Goal: Task Accomplishment & Management: Use online tool/utility

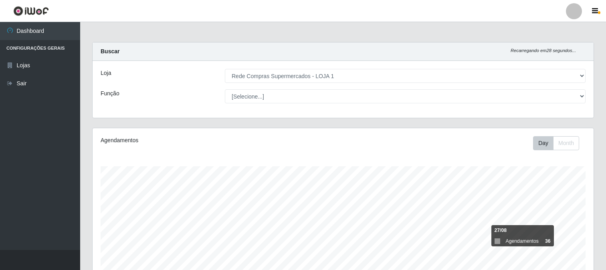
select select "158"
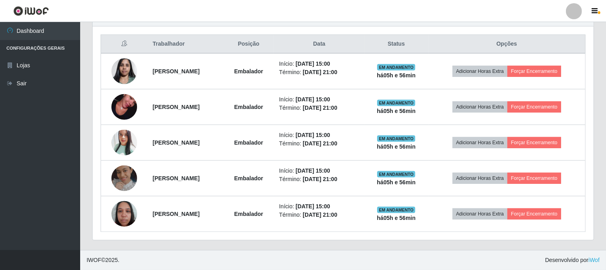
scroll to position [166, 501]
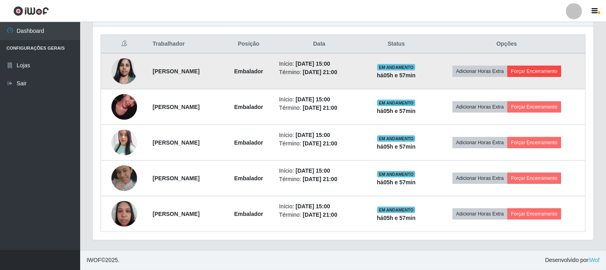
click at [526, 67] on button "Forçar Encerramento" at bounding box center [535, 71] width 54 height 11
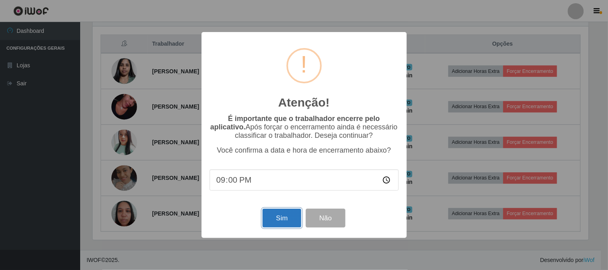
click at [286, 222] on button "Sim" at bounding box center [282, 218] width 39 height 19
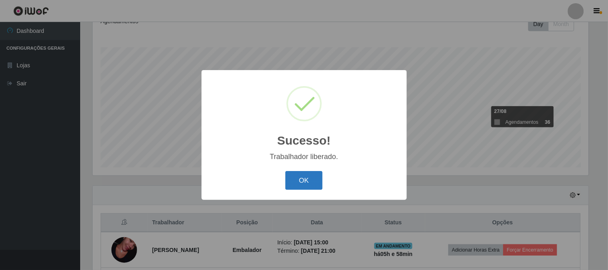
click at [311, 180] on button "OK" at bounding box center [304, 180] width 37 height 19
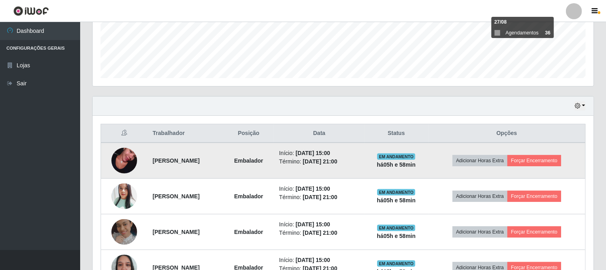
scroll to position [262, 0]
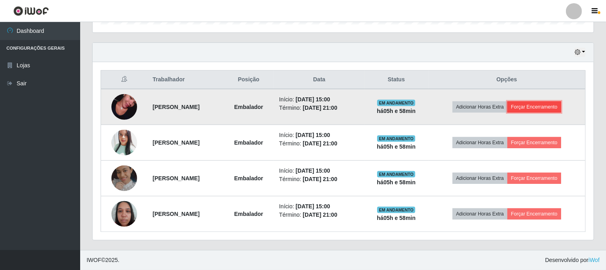
click at [540, 103] on button "Forçar Encerramento" at bounding box center [535, 106] width 54 height 11
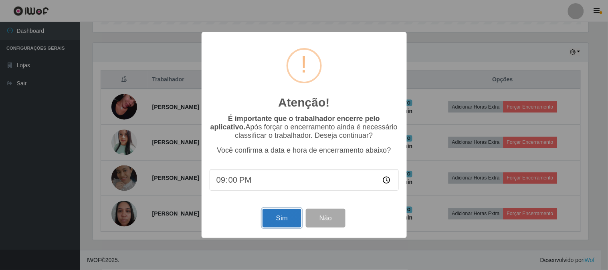
click at [277, 219] on button "Sim" at bounding box center [282, 218] width 39 height 19
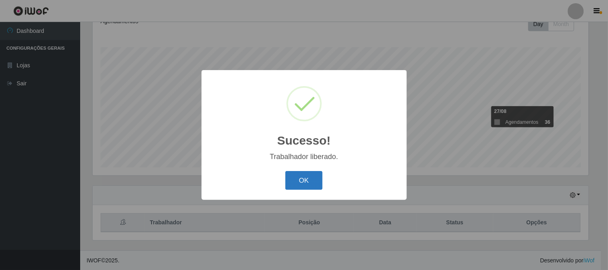
click at [298, 182] on button "OK" at bounding box center [304, 180] width 37 height 19
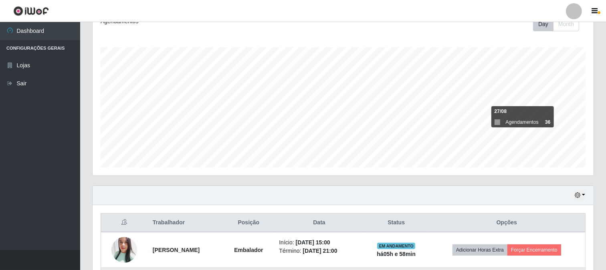
scroll to position [227, 0]
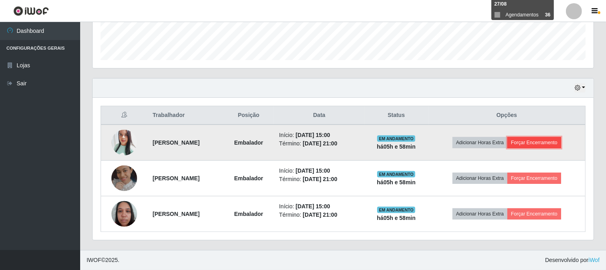
click at [538, 137] on button "Forçar Encerramento" at bounding box center [535, 142] width 54 height 11
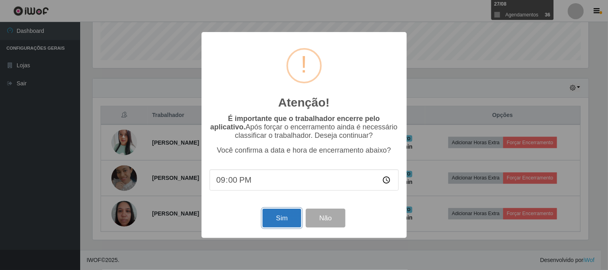
click at [297, 221] on button "Sim" at bounding box center [282, 218] width 39 height 19
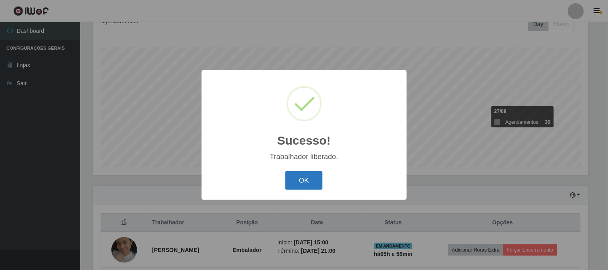
click at [310, 179] on button "OK" at bounding box center [304, 180] width 37 height 19
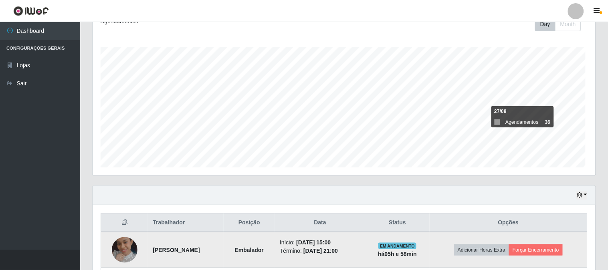
scroll to position [166, 501]
click at [548, 247] on button "Forçar Encerramento" at bounding box center [535, 250] width 54 height 11
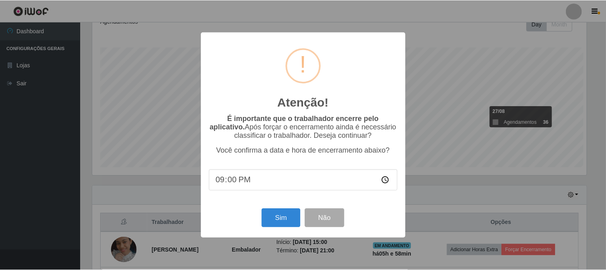
scroll to position [0, 0]
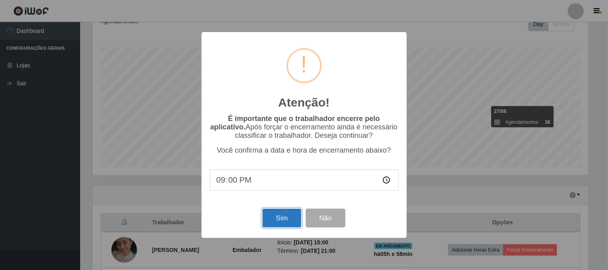
click at [280, 217] on button "Sim" at bounding box center [282, 218] width 39 height 19
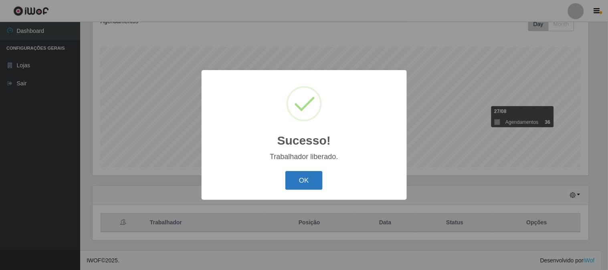
click at [291, 185] on button "OK" at bounding box center [304, 180] width 37 height 19
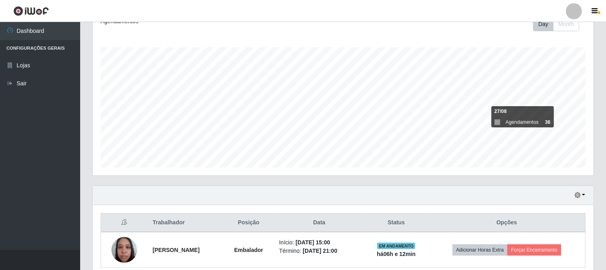
scroll to position [155, 0]
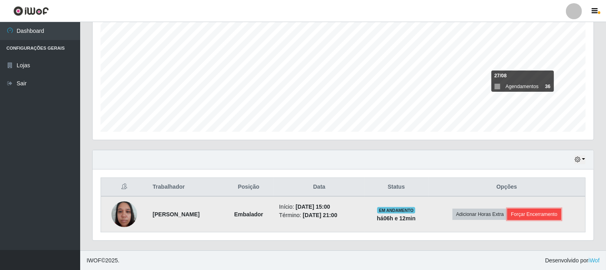
click at [523, 217] on button "Forçar Encerramento" at bounding box center [535, 214] width 54 height 11
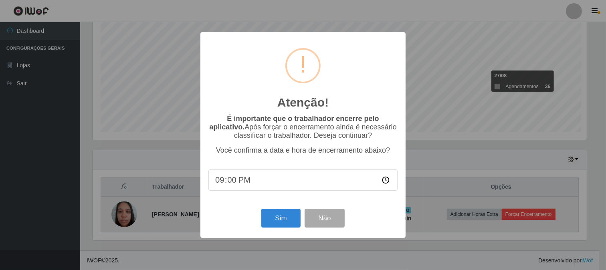
scroll to position [166, 496]
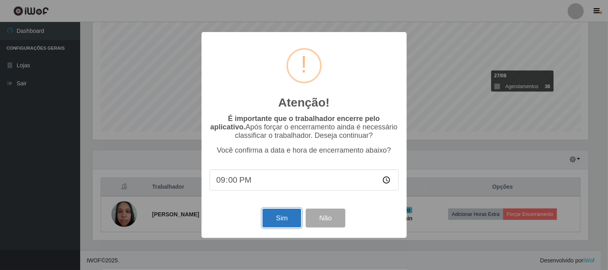
click at [279, 221] on button "Sim" at bounding box center [282, 218] width 39 height 19
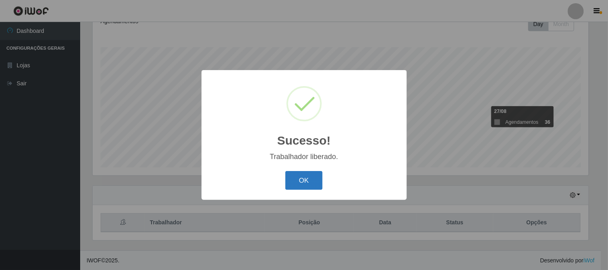
click at [310, 178] on button "OK" at bounding box center [304, 180] width 37 height 19
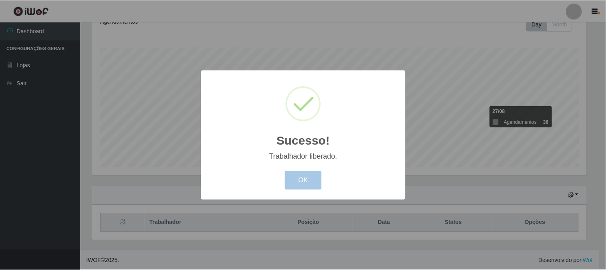
scroll to position [166, 501]
